Goal: Task Accomplishment & Management: Manage account settings

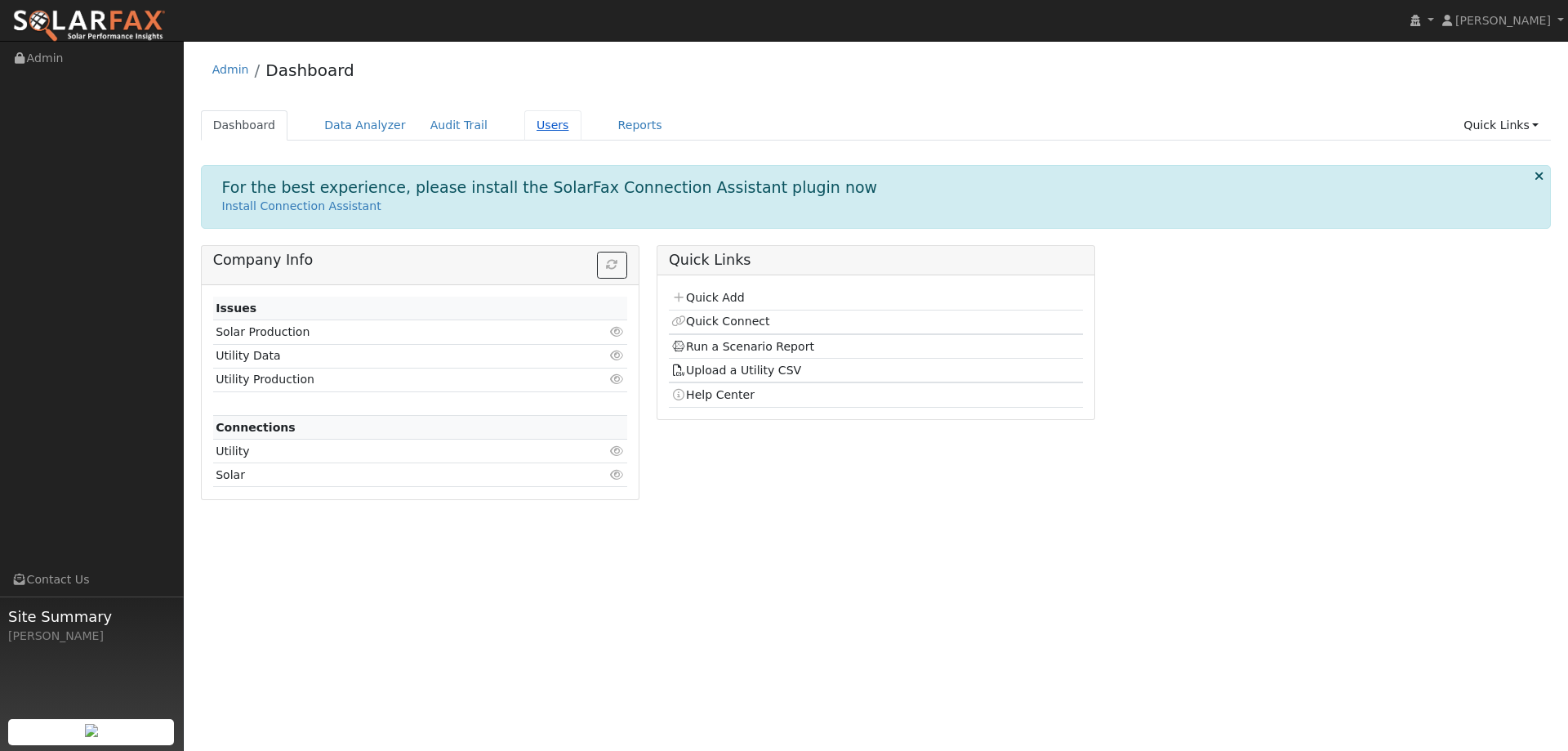
click at [524, 119] on link "Users" at bounding box center [552, 125] width 57 height 31
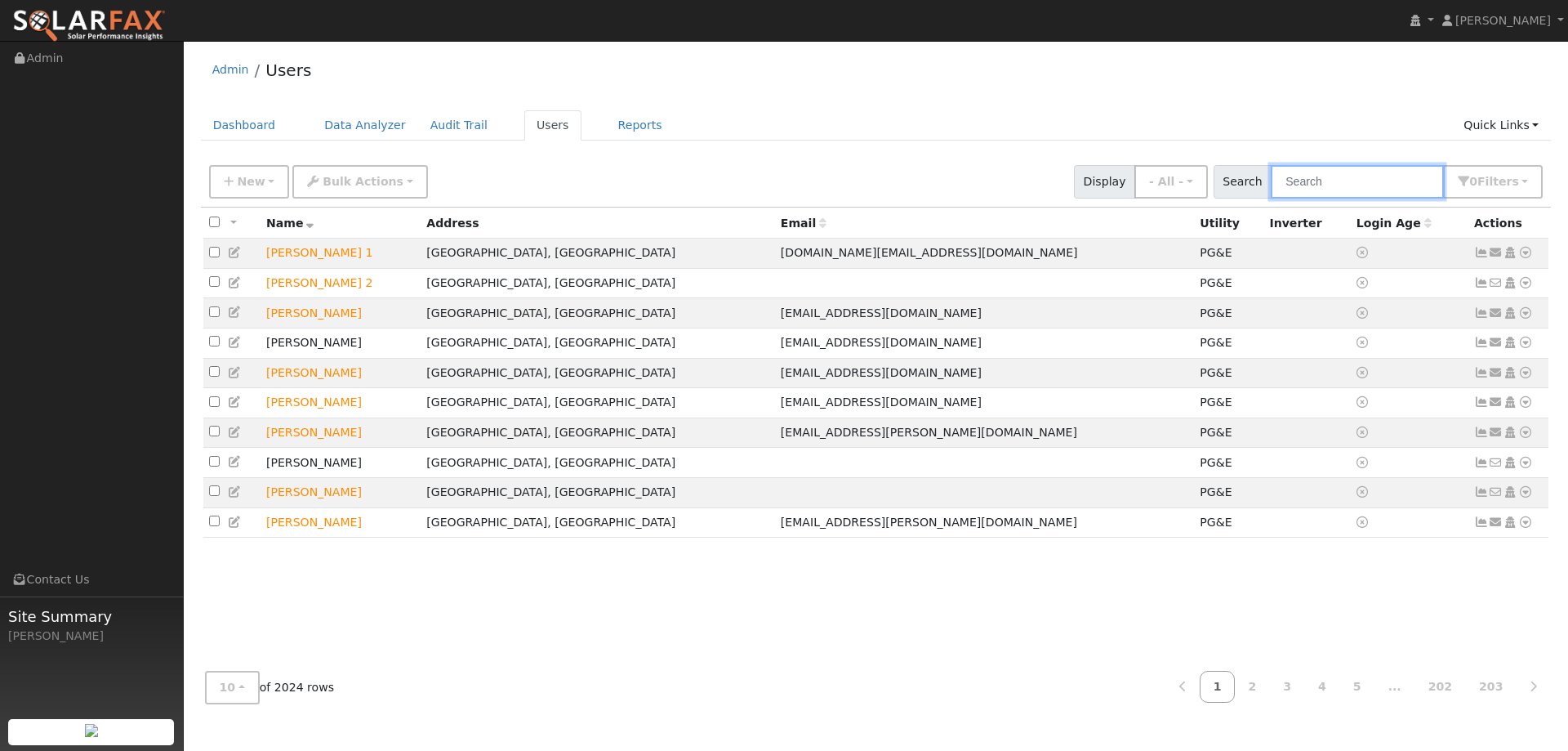
click at [1314, 179] on input "text" at bounding box center [1357, 182] width 173 height 33
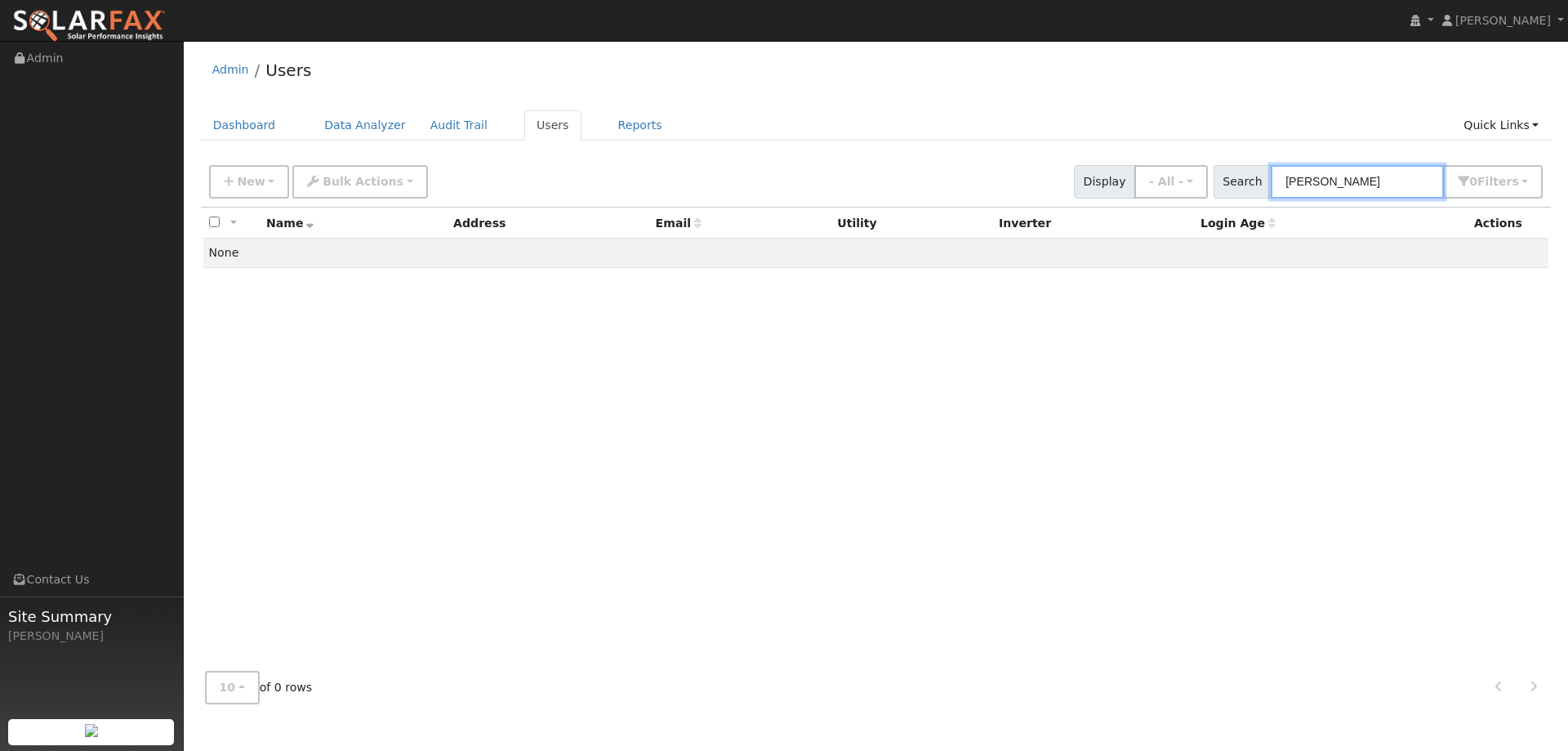
click at [1312, 170] on input "[PERSON_NAME]" at bounding box center [1357, 182] width 173 height 33
click at [1298, 177] on input "[PERSON_NAME]" at bounding box center [1357, 182] width 173 height 33
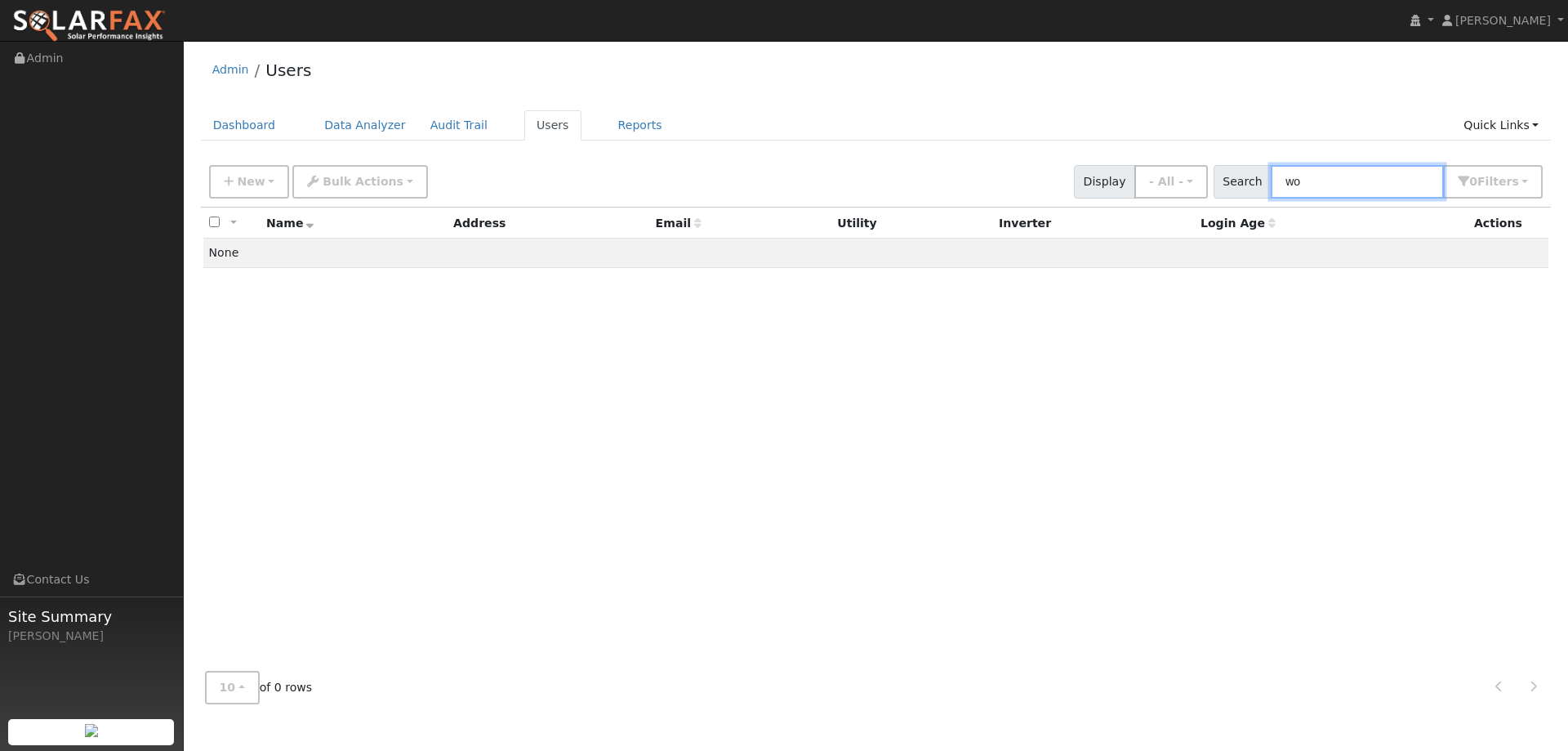
type input "w"
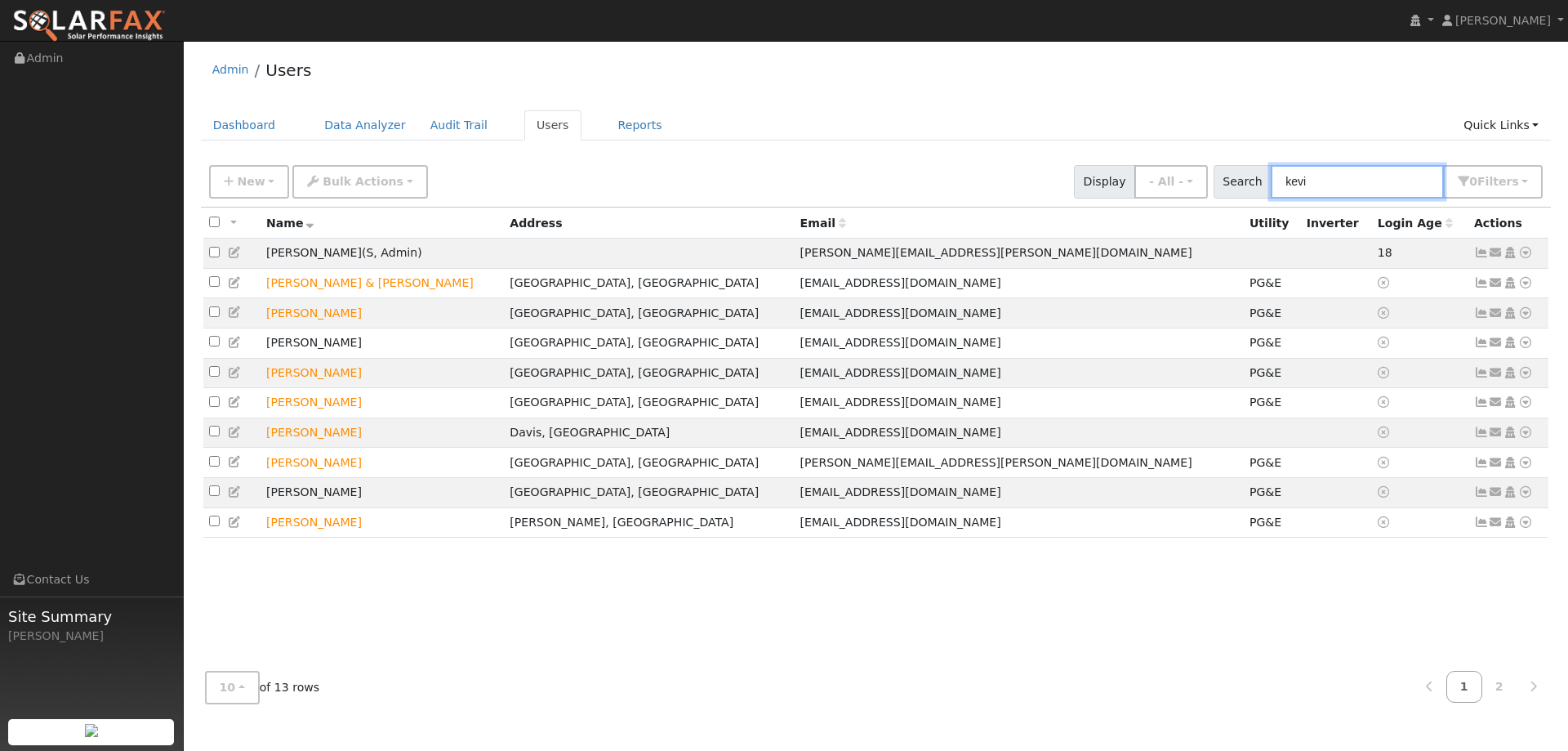
click at [1328, 183] on input "kevi" at bounding box center [1357, 182] width 173 height 33
click at [1326, 182] on input "kevi" at bounding box center [1357, 182] width 173 height 33
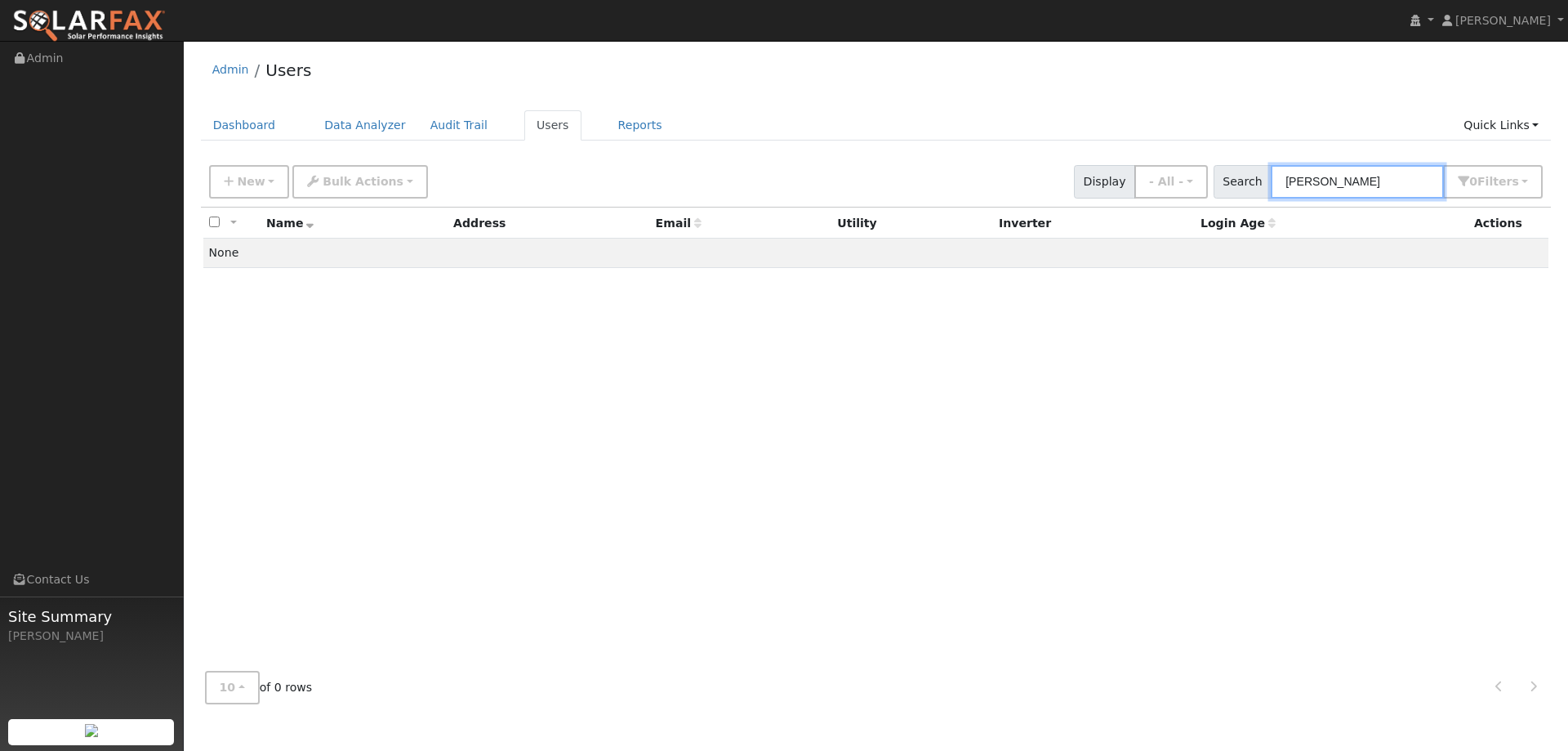
click at [1313, 181] on input "[PERSON_NAME]" at bounding box center [1357, 182] width 173 height 33
click at [1385, 188] on input "2076" at bounding box center [1357, 182] width 173 height 33
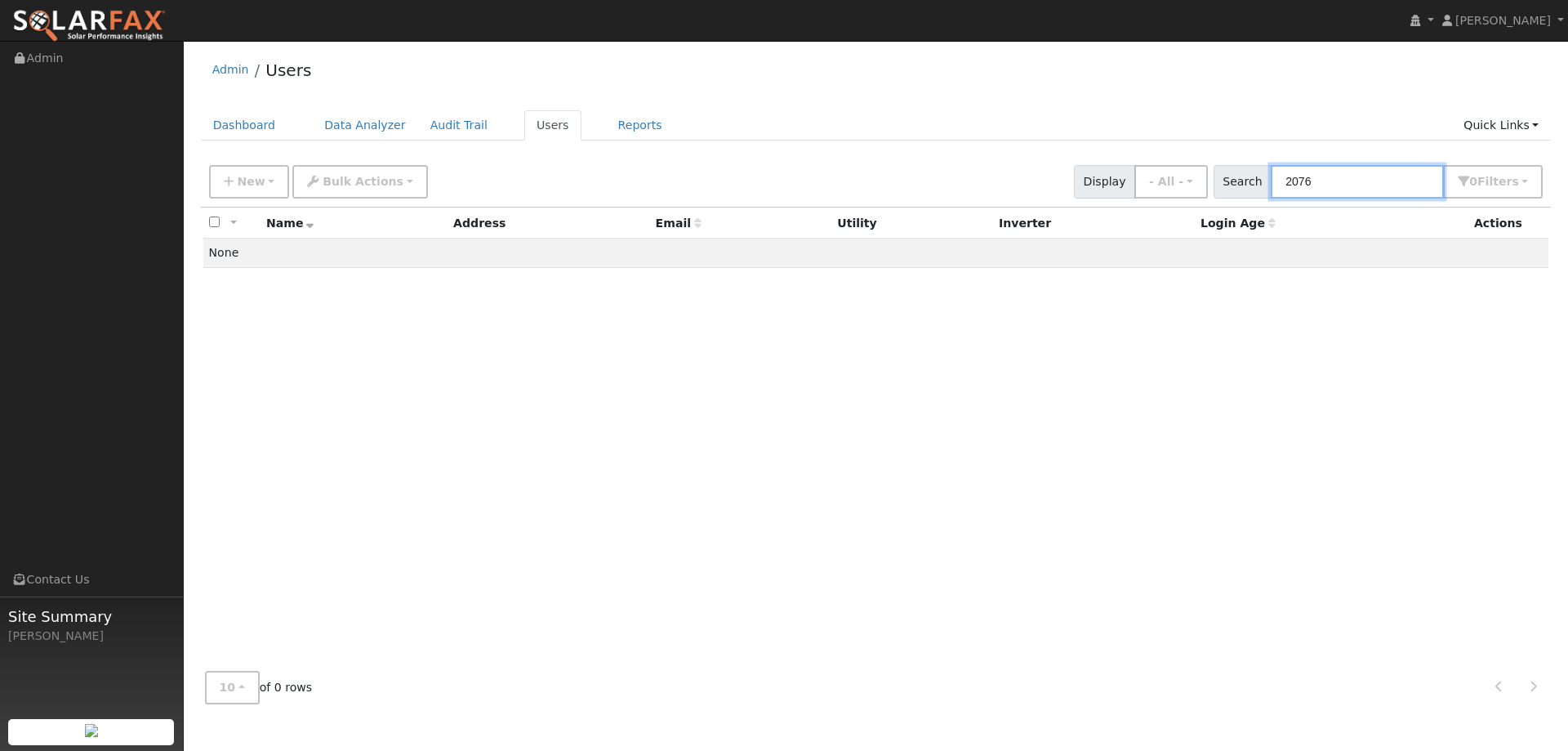
click at [1385, 188] on input "2076" at bounding box center [1357, 182] width 173 height 33
click at [1305, 167] on input "ct" at bounding box center [1357, 182] width 173 height 33
click at [1303, 172] on input "ct" at bounding box center [1357, 182] width 173 height 33
click at [1317, 187] on input "woodland" at bounding box center [1357, 182] width 173 height 33
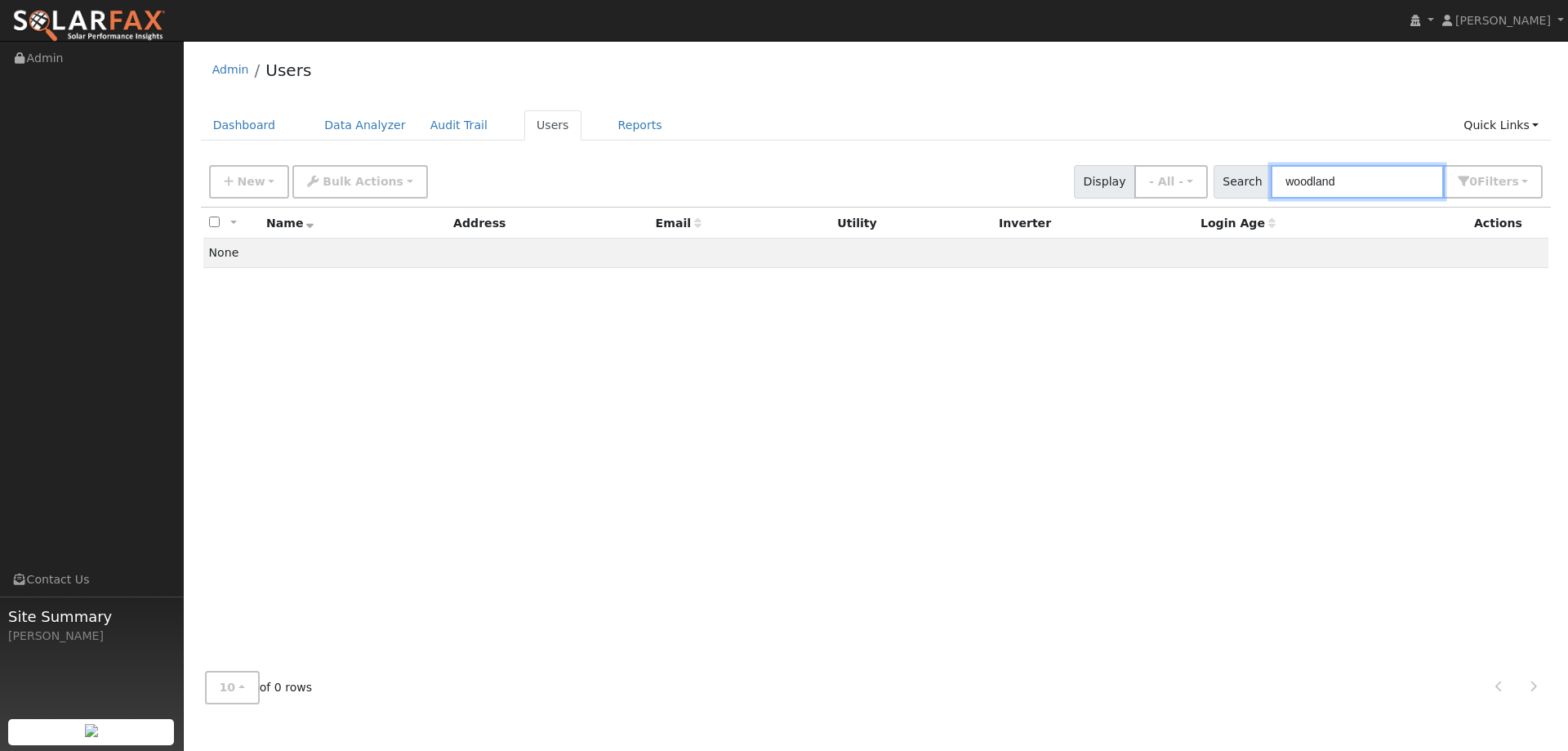
click at [1317, 187] on input "woodland" at bounding box center [1357, 182] width 173 height 33
click at [1357, 177] on input "woodland" at bounding box center [1357, 182] width 173 height 33
drag, startPoint x: 1357, startPoint y: 177, endPoint x: 1364, endPoint y: 183, distance: 9.2
click at [1357, 178] on input "woodland" at bounding box center [1357, 182] width 173 height 33
click at [1358, 185] on input "woodland" at bounding box center [1357, 182] width 173 height 33
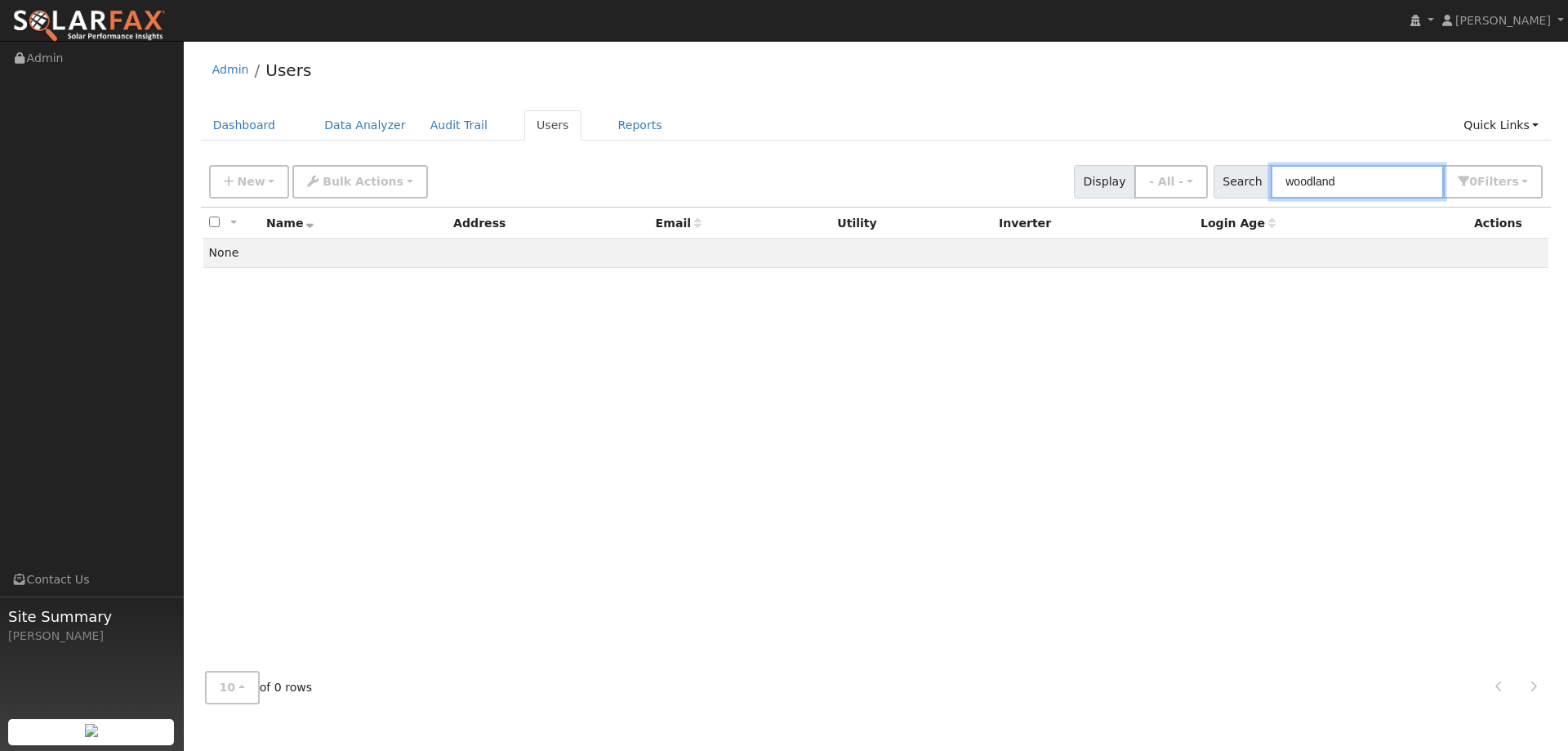
click at [1404, 179] on input "woodland" at bounding box center [1357, 182] width 173 height 33
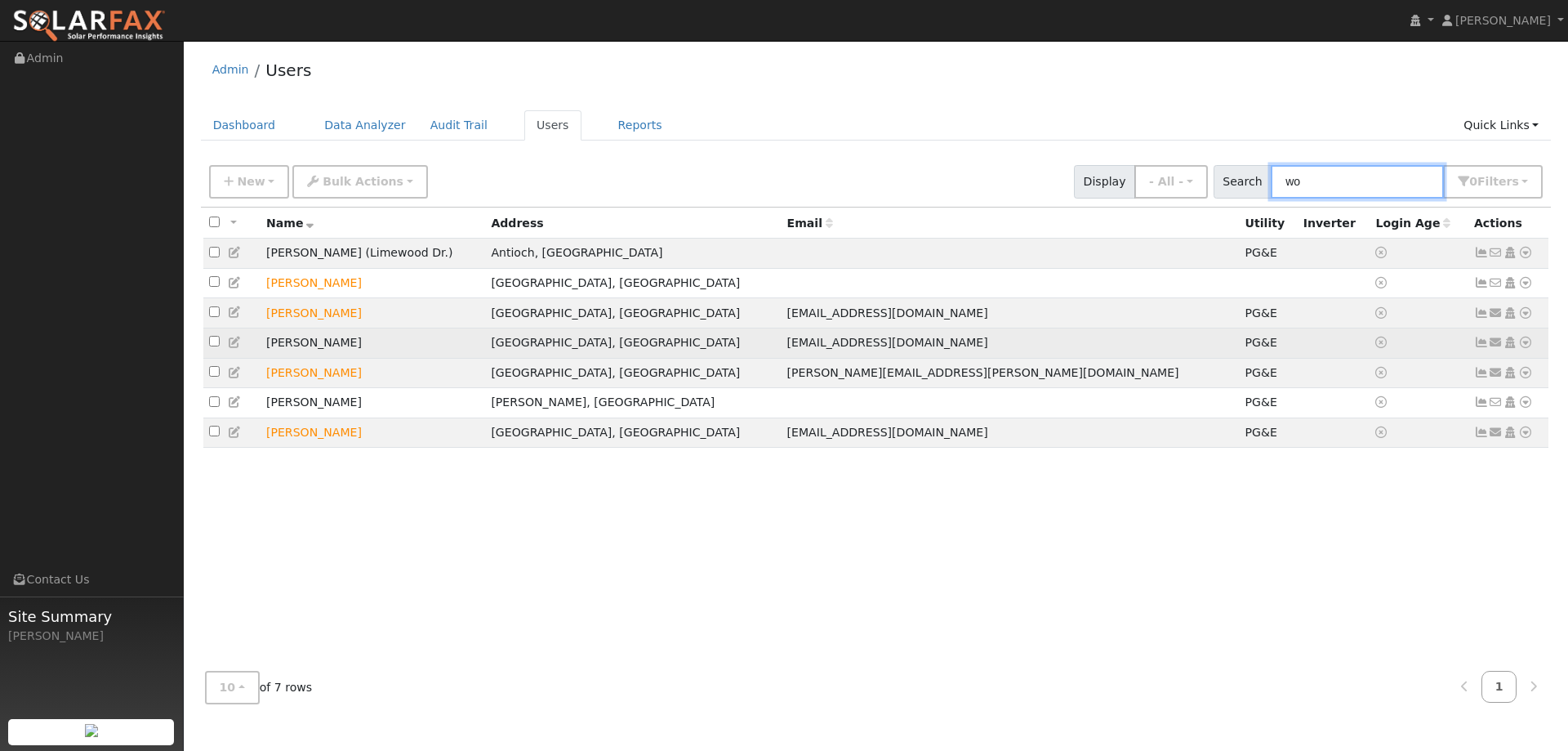
type input "w"
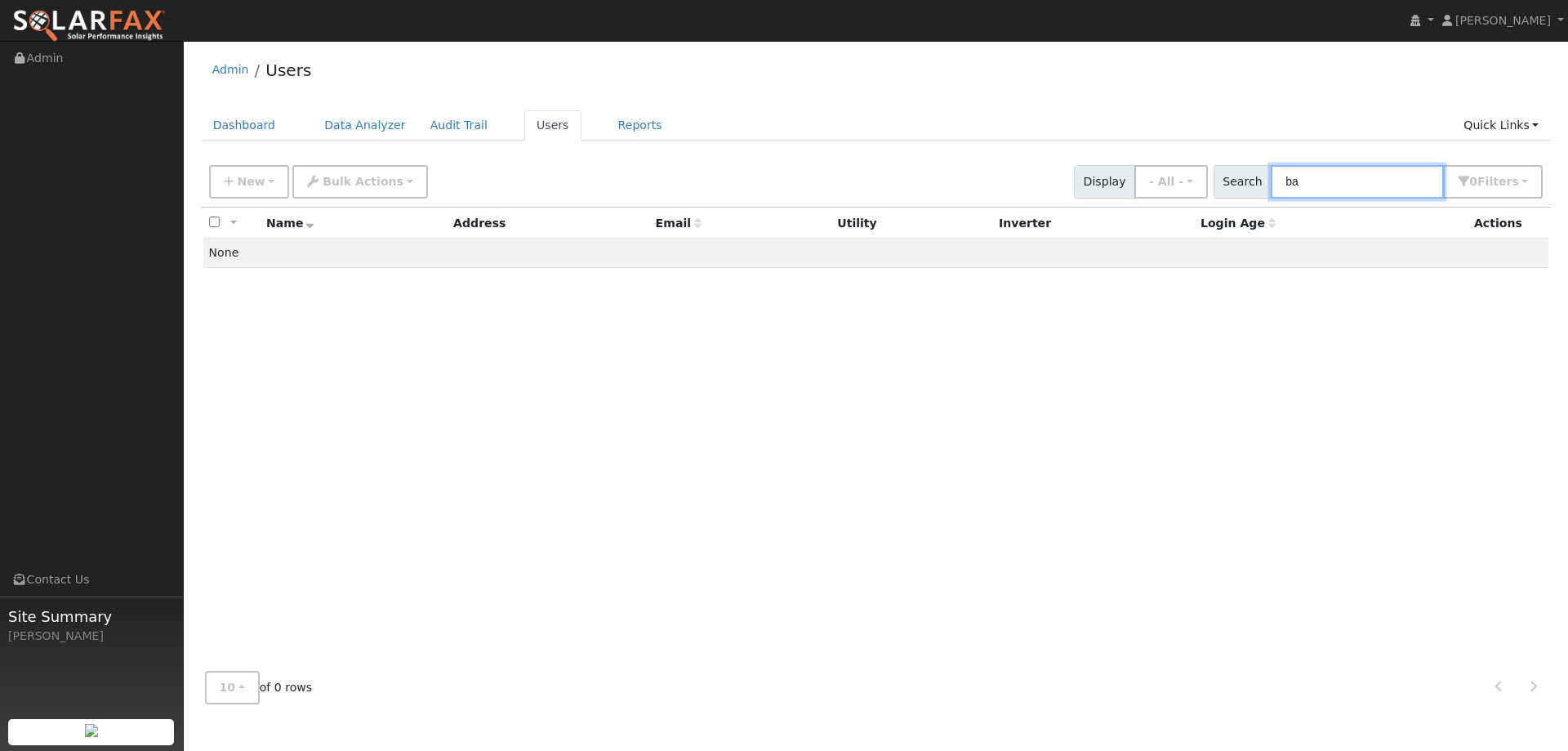
type input "b"
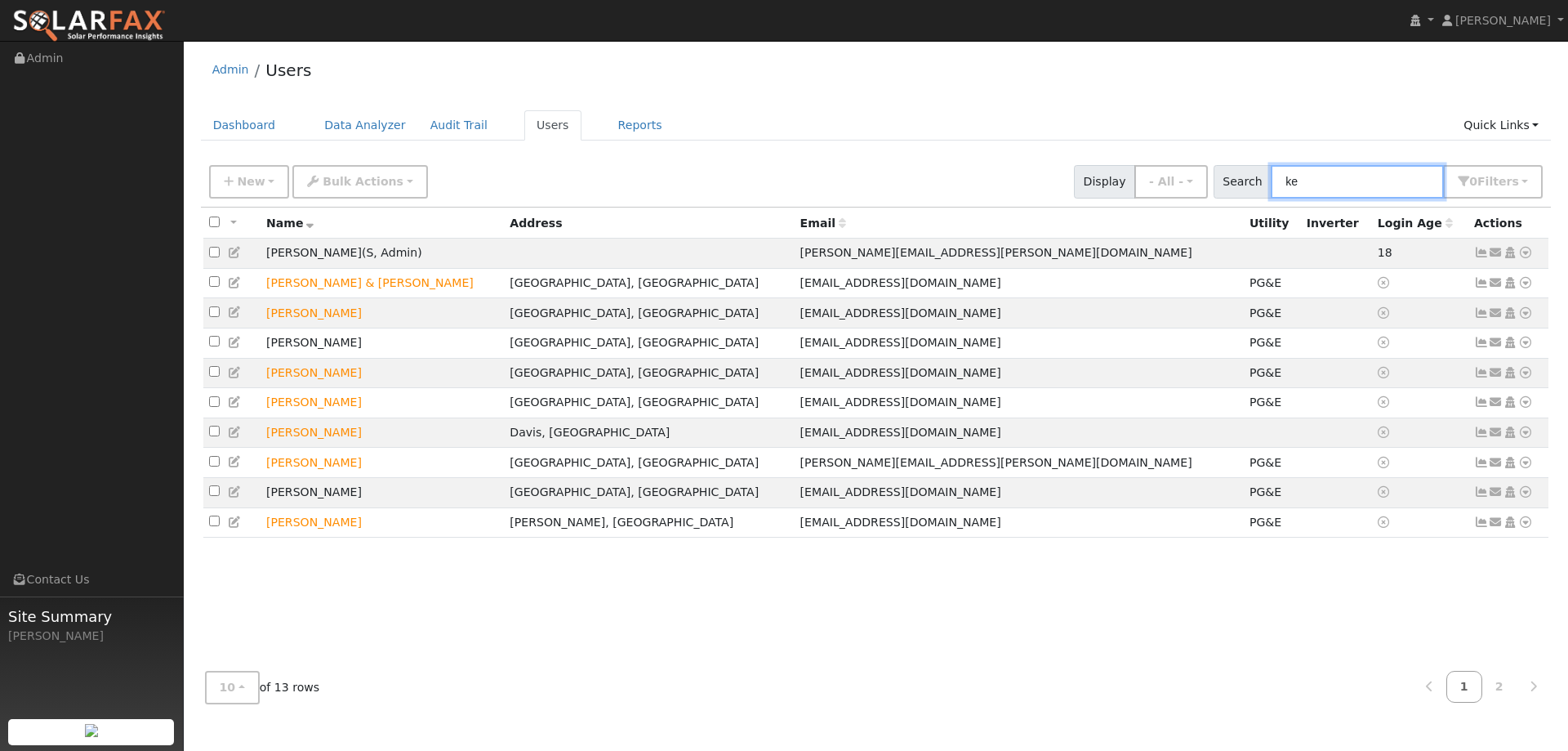
type input "k"
type input "w"
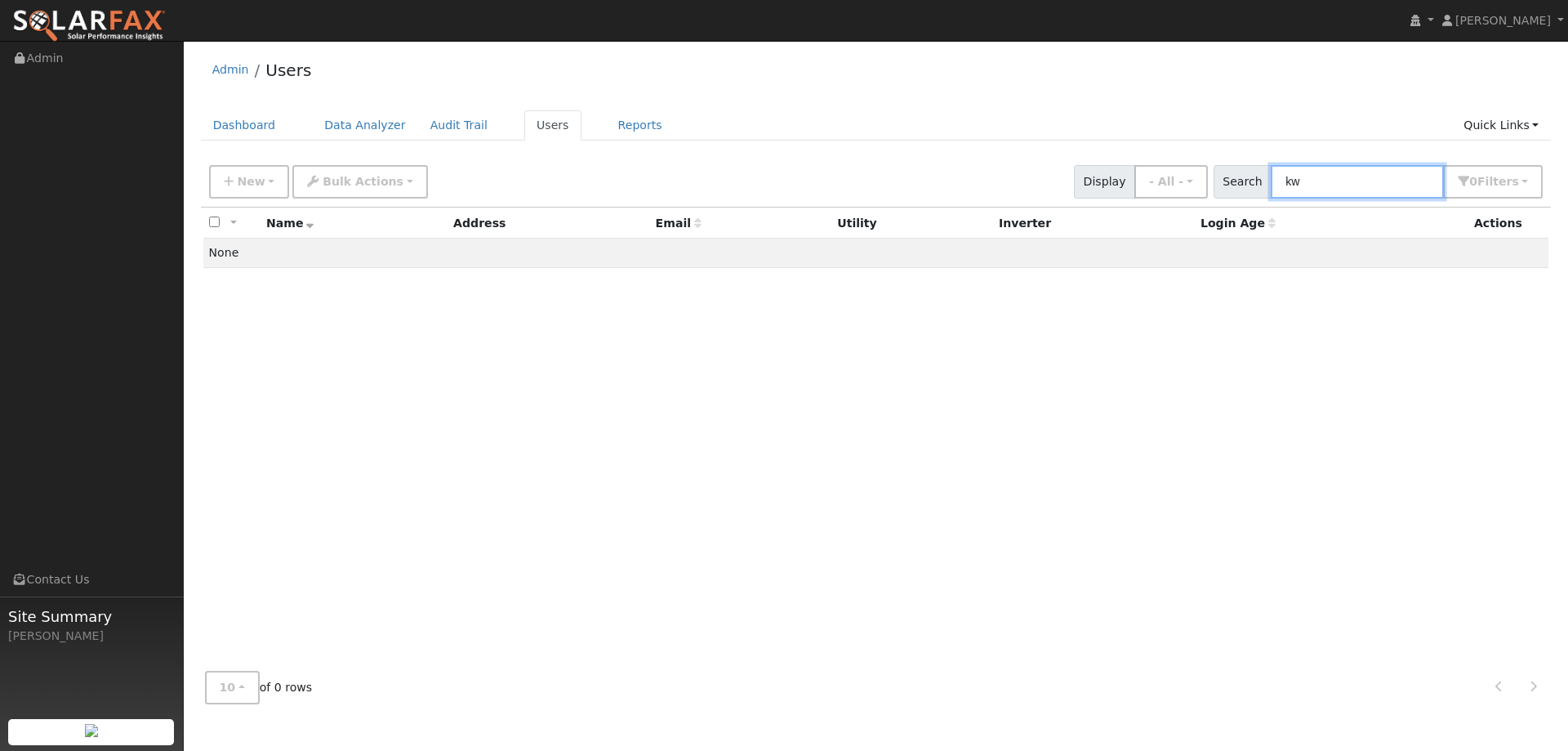
type input "k"
